Goal: Task Accomplishment & Management: Use online tool/utility

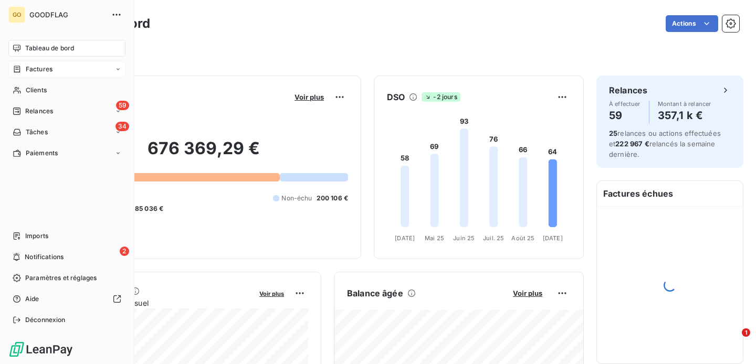
click at [38, 76] on div "Factures" at bounding box center [66, 69] width 117 height 17
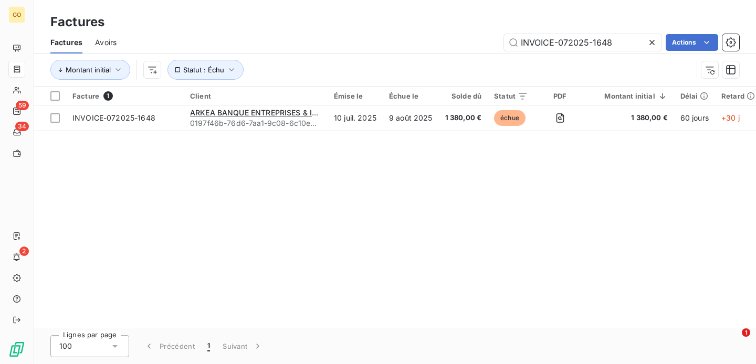
click at [654, 38] on icon at bounding box center [652, 42] width 11 height 11
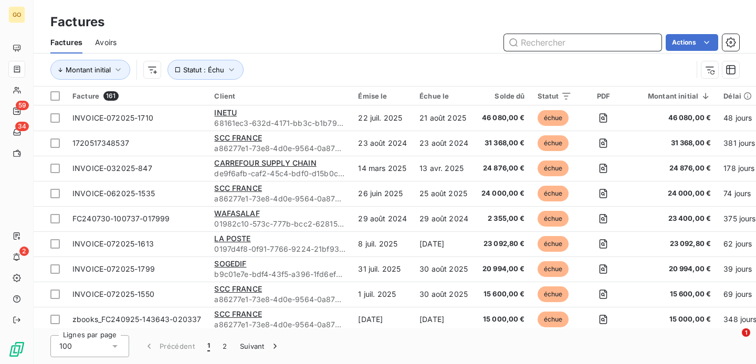
click at [545, 43] on input "text" at bounding box center [583, 42] width 158 height 17
paste input "INVOICE-072025-1644"
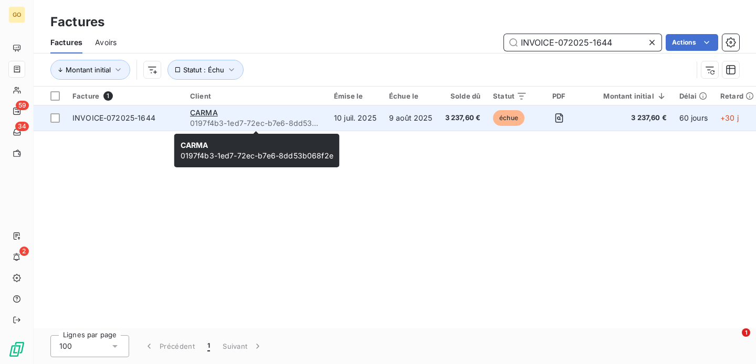
type input "INVOICE-072025-1644"
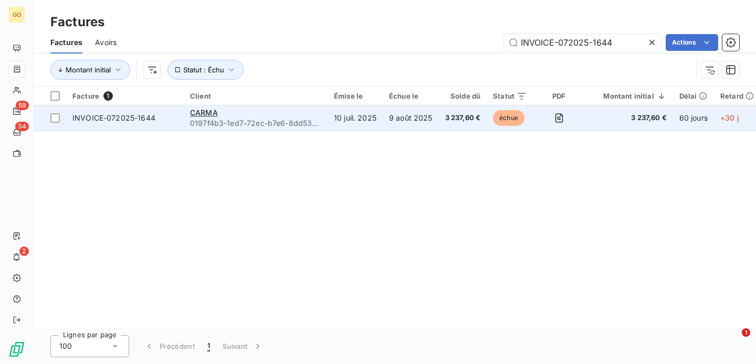
click at [278, 118] on span "0197f4b3-1ed7-72ec-b7e6-8dd53b068f2e" at bounding box center [255, 123] width 131 height 11
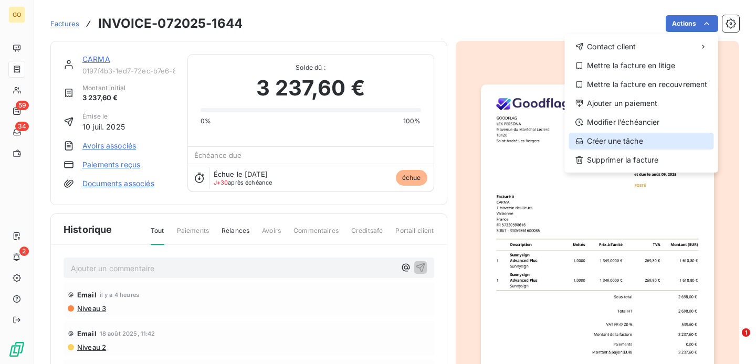
click at [624, 138] on div "Créer une tâche" at bounding box center [641, 141] width 145 height 17
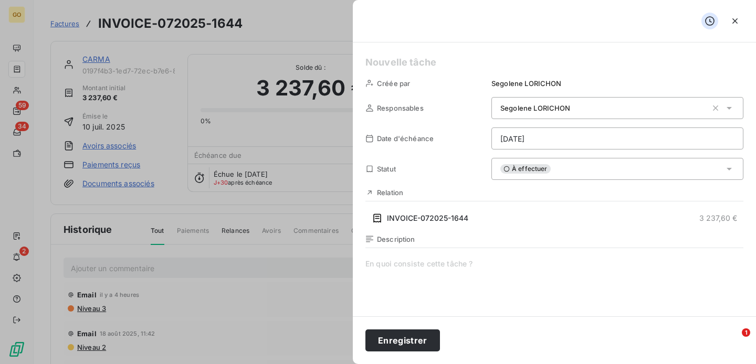
click at [584, 114] on div "[PERSON_NAME]" at bounding box center [617, 108] width 252 height 22
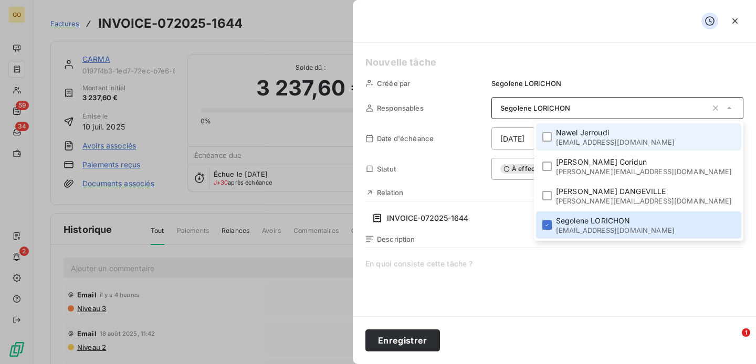
click at [622, 132] on span "[PERSON_NAME]" at bounding box center [615, 133] width 119 height 11
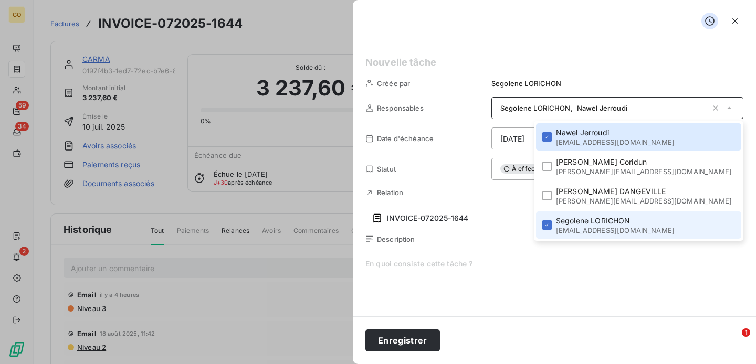
click at [618, 227] on span "[EMAIL_ADDRESS][DOMAIN_NAME]" at bounding box center [615, 230] width 119 height 8
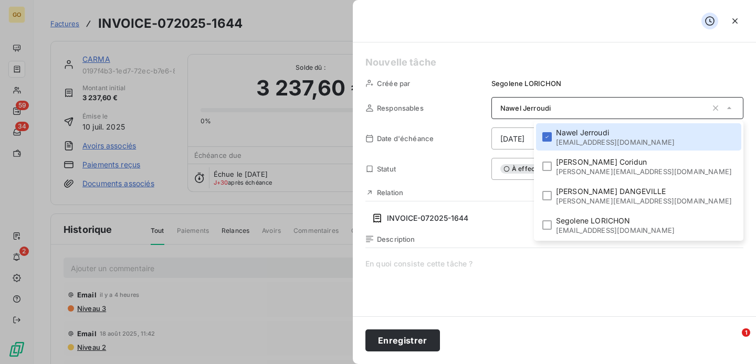
click at [454, 263] on span at bounding box center [554, 360] width 378 height 202
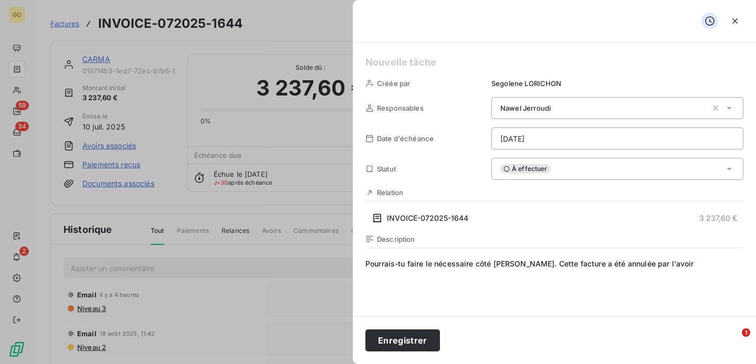
click at [712, 260] on span "Pourrais-tu faire le nécessaire côté [PERSON_NAME]. Cette facture a été annulée…" at bounding box center [554, 360] width 378 height 202
click at [401, 349] on button "Enregistrer" at bounding box center [402, 341] width 75 height 22
